Goal: Transaction & Acquisition: Download file/media

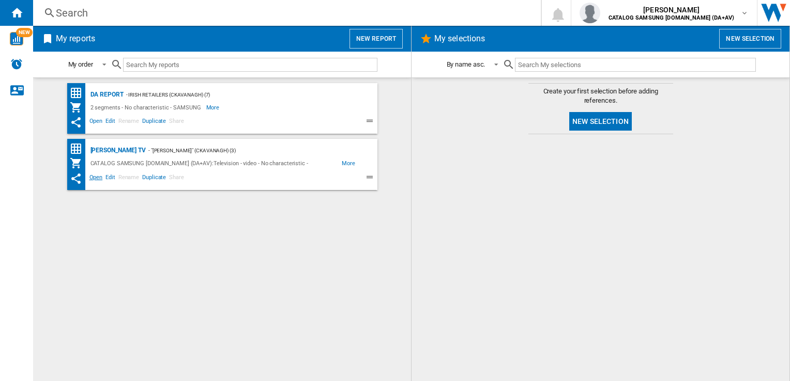
click at [96, 178] on span "Open" at bounding box center [96, 179] width 17 height 12
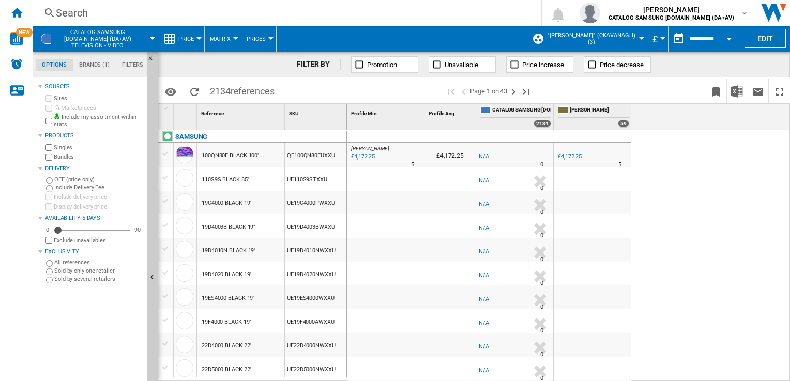
click at [660, 38] on div "Currency" at bounding box center [662, 38] width 5 height 3
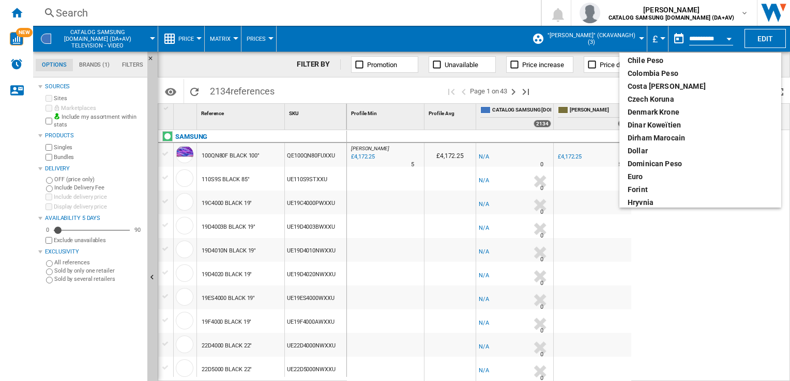
scroll to position [103, 0]
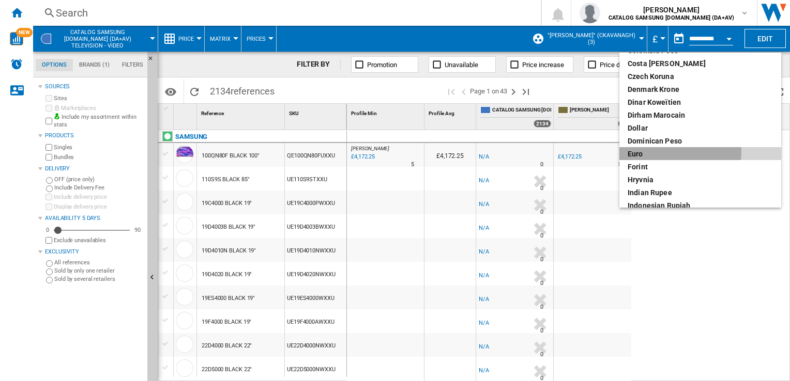
click at [650, 150] on div "euro" at bounding box center [699, 154] width 145 height 10
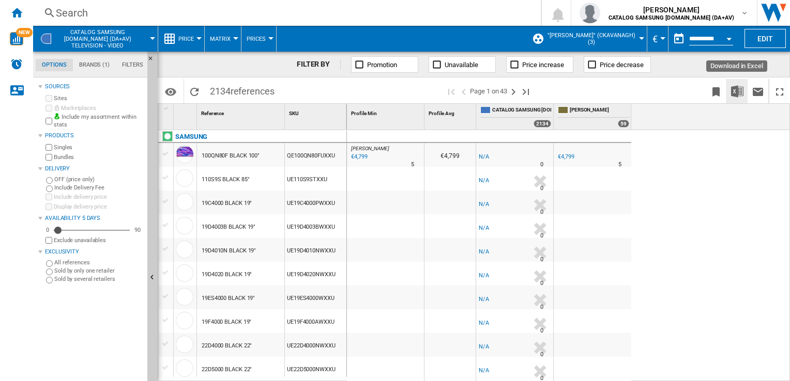
click at [739, 92] on img "Download in Excel" at bounding box center [737, 91] width 12 height 12
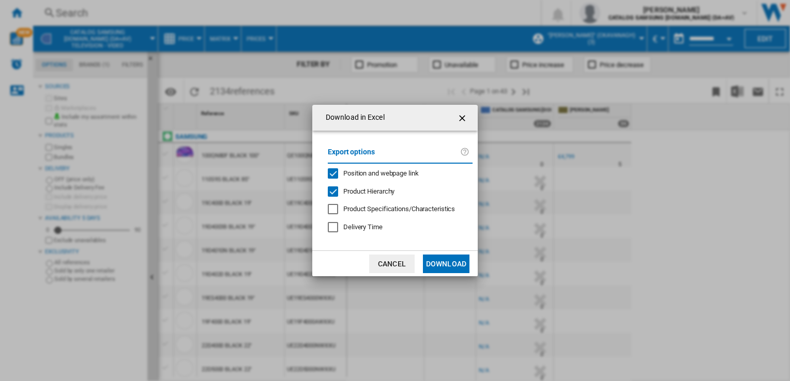
click at [449, 261] on button "Download" at bounding box center [446, 264] width 47 height 19
